Goal: Task Accomplishment & Management: Manage account settings

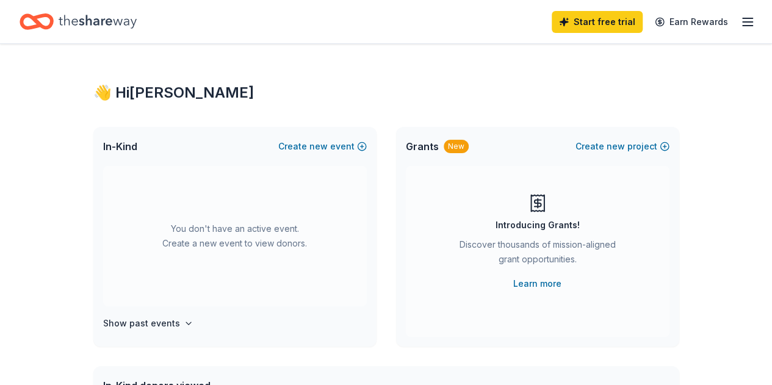
click at [741, 24] on icon "button" at bounding box center [748, 22] width 15 height 15
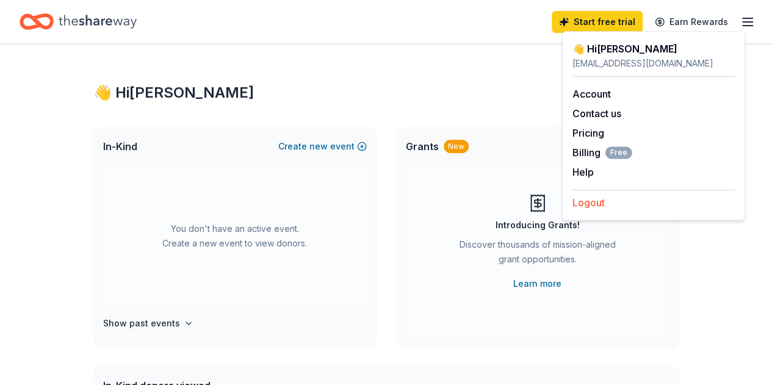
click at [594, 207] on button "Logout" at bounding box center [589, 202] width 32 height 15
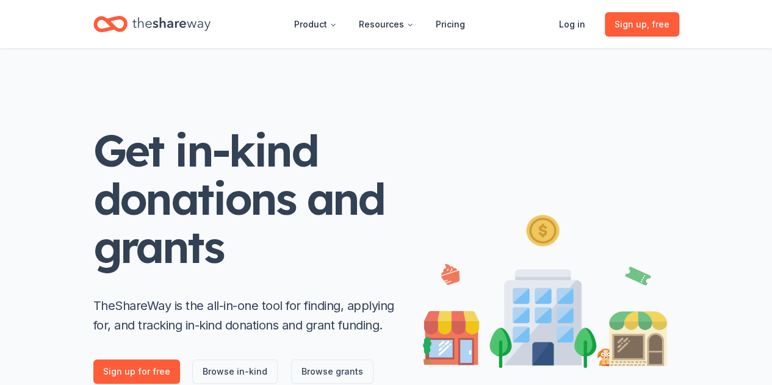
click at [573, 10] on div "Log in Sign up , free" at bounding box center [615, 24] width 130 height 29
click at [574, 26] on link "Log in" at bounding box center [573, 24] width 46 height 24
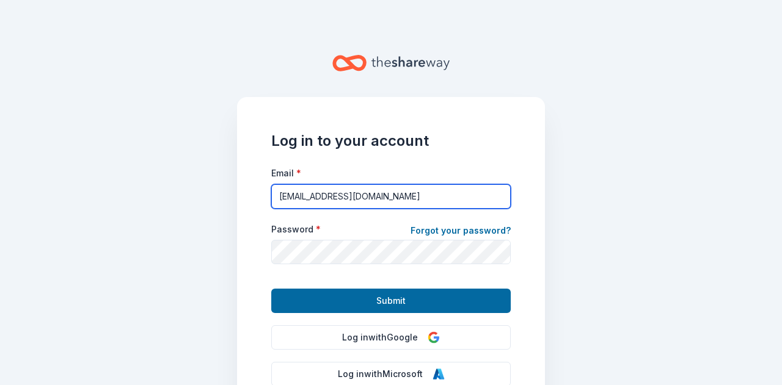
click at [287, 196] on input "[EMAIL_ADDRESS][DOMAIN_NAME]" at bounding box center [390, 196] width 239 height 24
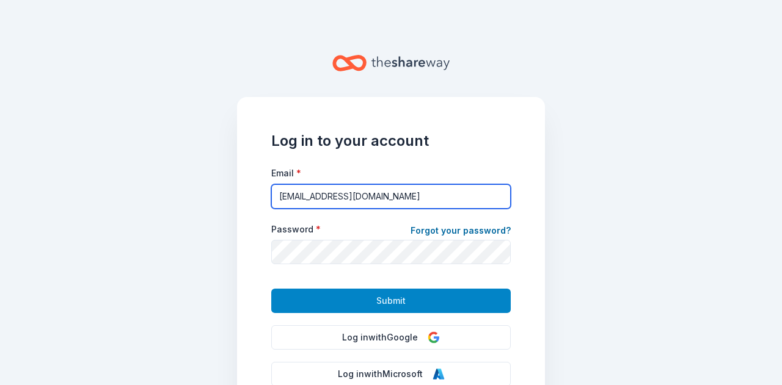
type input "[EMAIL_ADDRESS][DOMAIN_NAME]"
click at [319, 308] on button "Submit" at bounding box center [390, 301] width 239 height 24
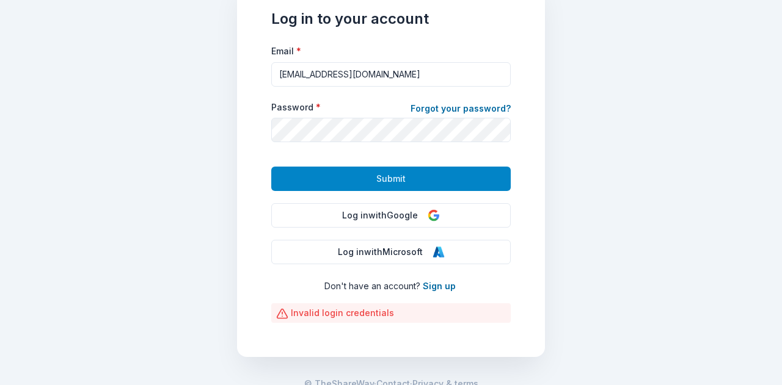
click at [391, 175] on span "Submit" at bounding box center [390, 179] width 29 height 15
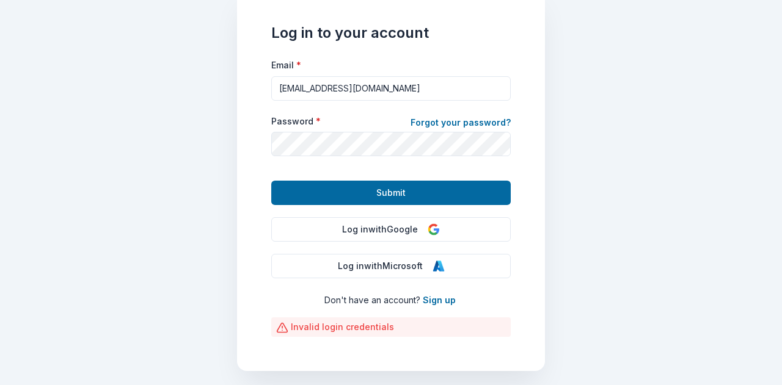
scroll to position [122, 0]
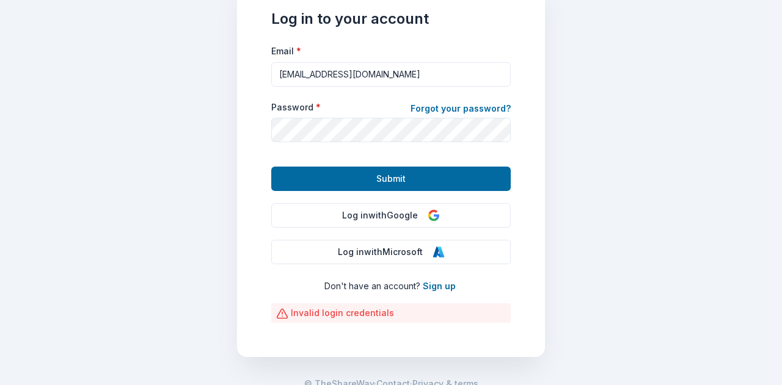
click at [533, 294] on div "Log in to your account Email * [EMAIL_ADDRESS][DOMAIN_NAME] Password * Forgot y…" at bounding box center [391, 166] width 308 height 382
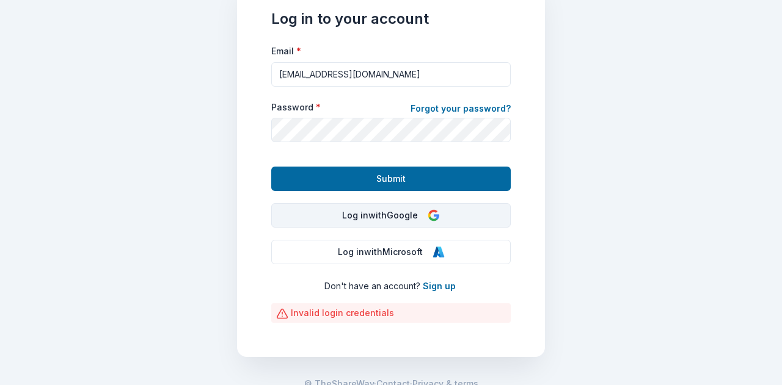
drag, startPoint x: 402, startPoint y: 213, endPoint x: 394, endPoint y: 213, distance: 7.9
click at [402, 213] on button "Log in with Google" at bounding box center [390, 215] width 239 height 24
